Goal: Find specific page/section: Find specific page/section

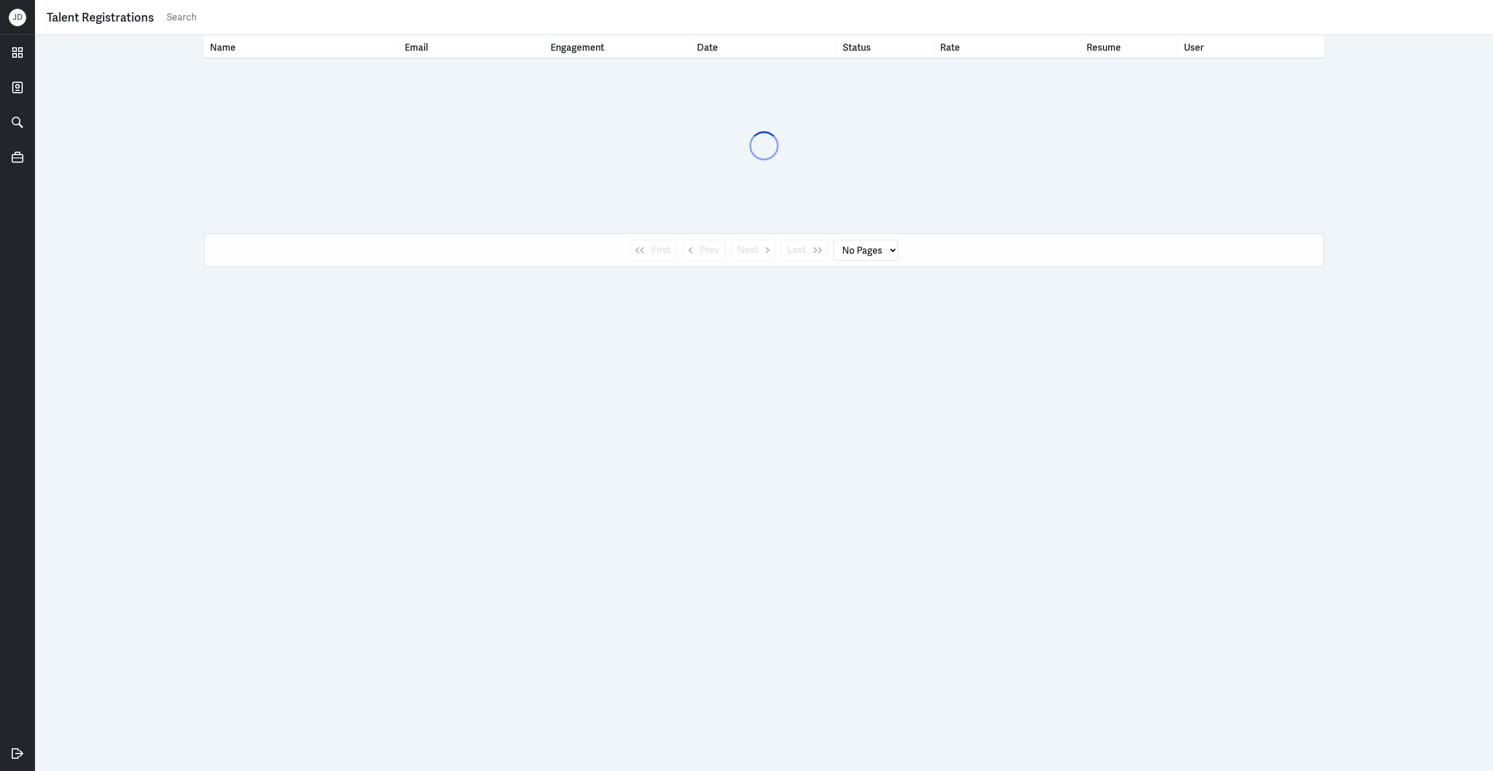
select select "1"
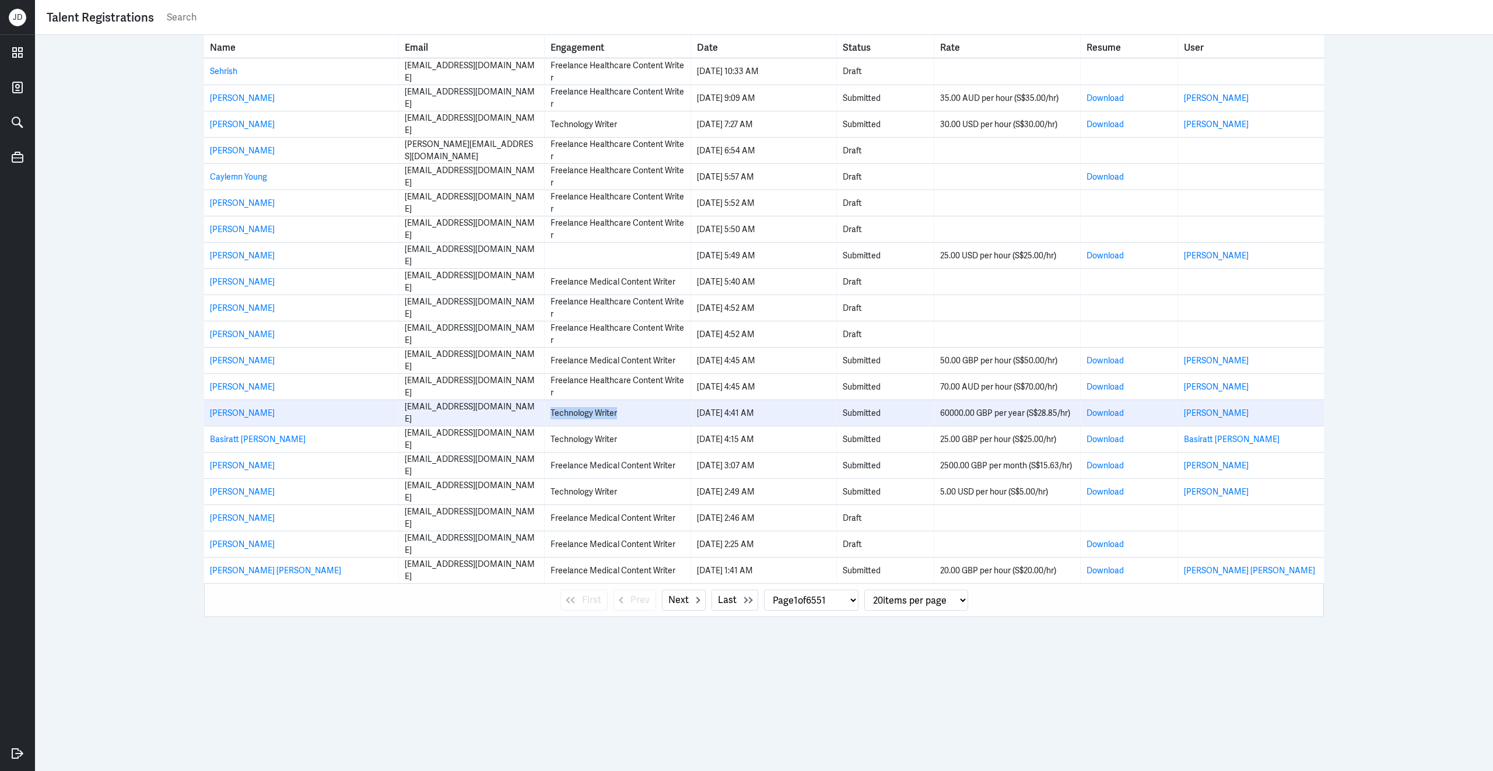
drag, startPoint x: 548, startPoint y: 415, endPoint x: 664, endPoint y: 415, distance: 116.1
click at [665, 416] on td "Technology Writer" at bounding box center [618, 413] width 146 height 26
copy div "Technology Writer"
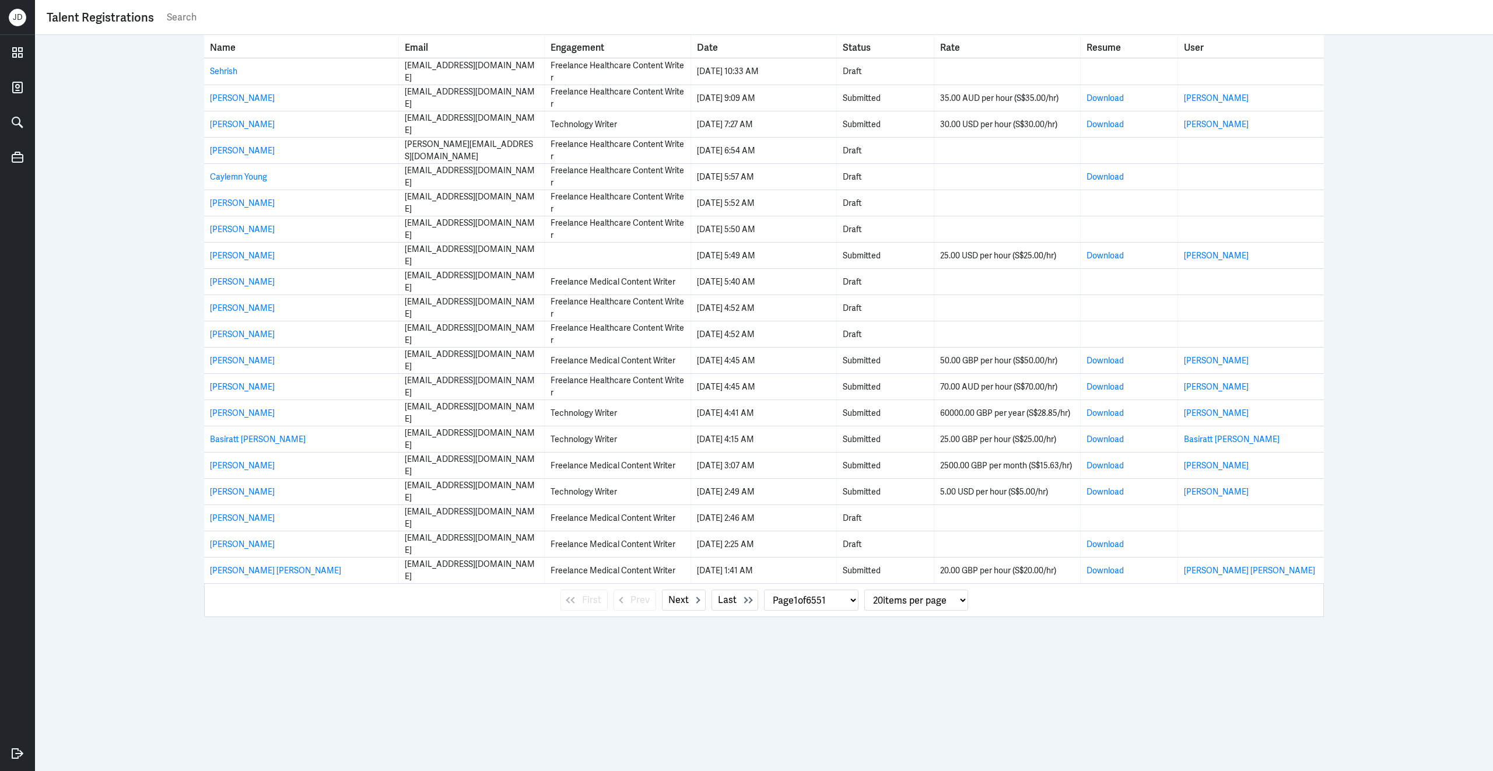
click at [435, 23] on input "text" at bounding box center [824, 17] width 1316 height 17
paste input "Technology Writer"
type input "Technology Writer"
